Goal: Information Seeking & Learning: Learn about a topic

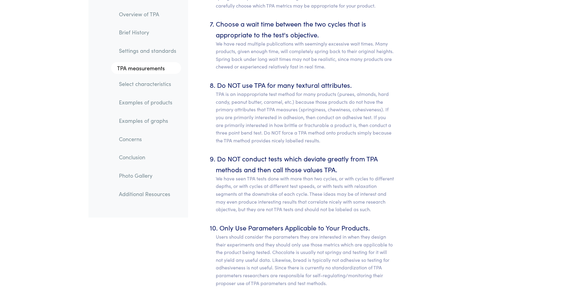
scroll to position [3175, 0]
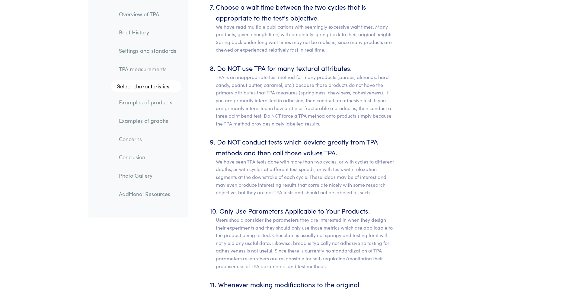
click at [167, 104] on link "Examples of products" at bounding box center [147, 103] width 67 height 14
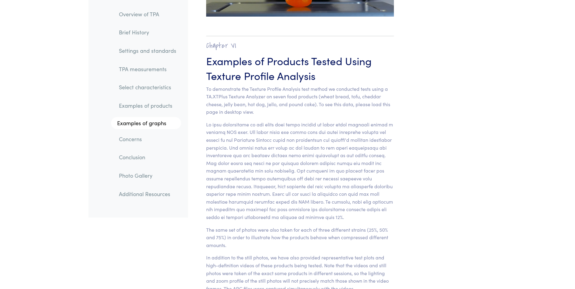
click at [163, 115] on li "Examples of graphs" at bounding box center [143, 120] width 76 height 17
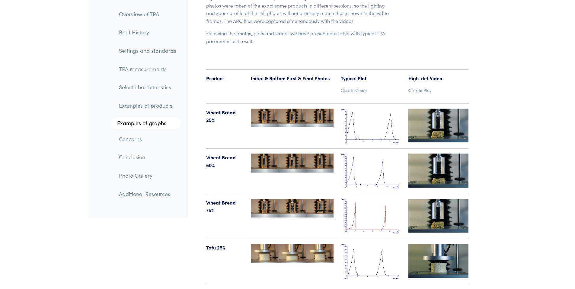
scroll to position [6181, 0]
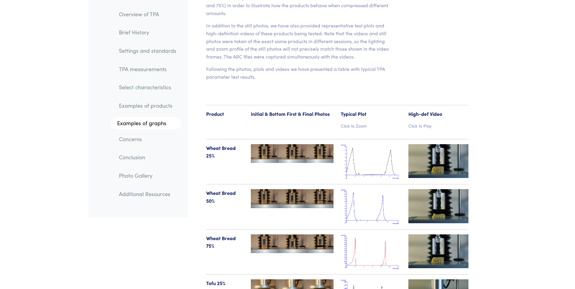
click at [360, 122] on p "Click to Zoom" at bounding box center [371, 125] width 60 height 7
click at [363, 122] on p "Click to Zoom" at bounding box center [371, 125] width 60 height 7
click at [360, 144] on img at bounding box center [371, 161] width 60 height 35
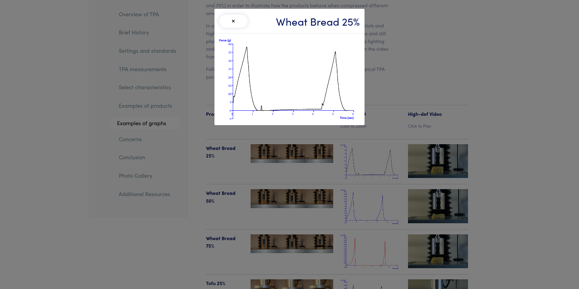
click at [362, 133] on div "× Wheat Bread 25%" at bounding box center [289, 144] width 579 height 289
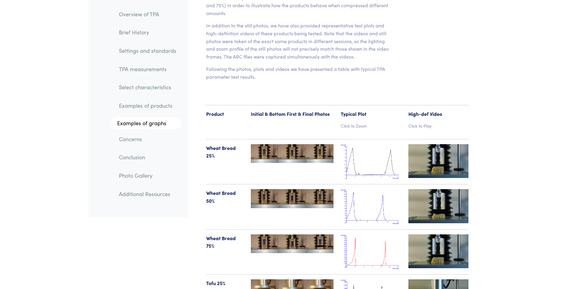
click at [435, 144] on img at bounding box center [438, 161] width 60 height 34
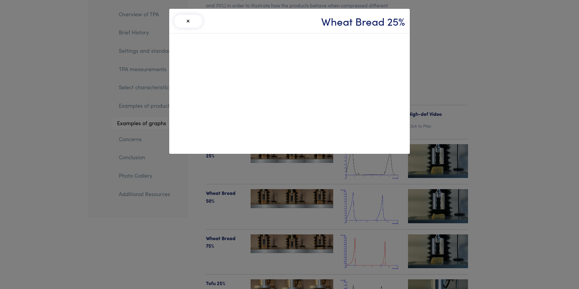
click at [181, 25] on button "×" at bounding box center [188, 20] width 28 height 13
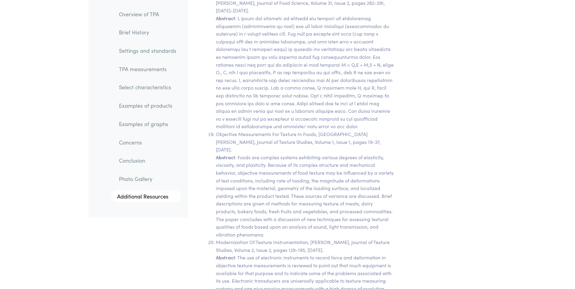
scroll to position [12025, 0]
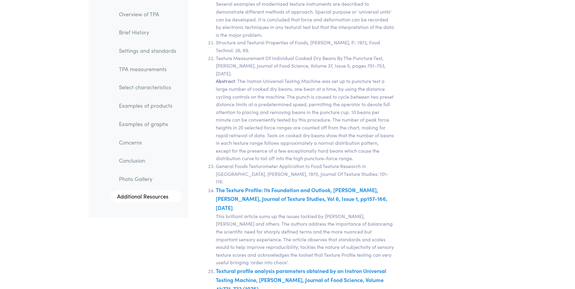
scroll to position [3175, 0]
